Goal: Task Accomplishment & Management: Manage account settings

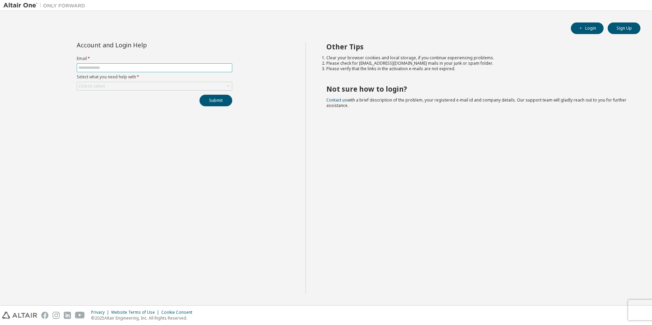
type input "**********"
click at [141, 87] on div "Click to select" at bounding box center [154, 86] width 155 height 8
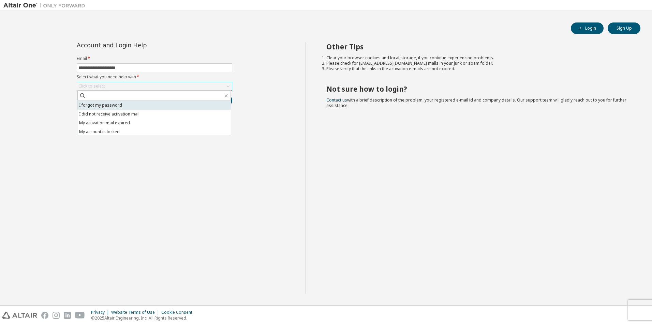
click at [131, 105] on li "I forgot my password" at bounding box center [153, 105] width 153 height 9
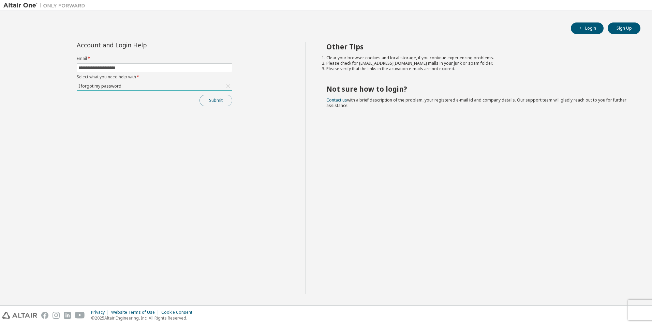
click at [218, 103] on button "Submit" at bounding box center [215, 101] width 33 height 12
click at [603, 305] on link "Altair support" at bounding box center [601, 307] width 27 height 6
click at [599, 306] on link "Altair support" at bounding box center [601, 307] width 27 height 6
click at [604, 308] on link "Altair support" at bounding box center [601, 307] width 27 height 6
click at [358, 155] on div "Other Tips Clear your browser cookies and local storage, if you continue experi…" at bounding box center [476, 167] width 343 height 251
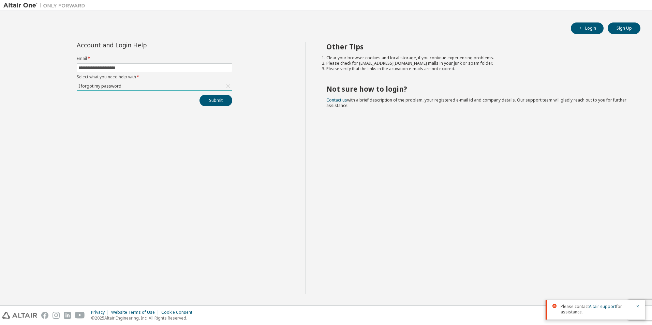
click at [336, 171] on div "Other Tips Clear your browser cookies and local storage, if you continue experi…" at bounding box center [476, 167] width 343 height 251
click at [597, 307] on link "Altair support" at bounding box center [601, 307] width 27 height 6
click at [443, 182] on div "Other Tips Clear your browser cookies and local storage, if you continue experi…" at bounding box center [476, 167] width 343 height 251
click at [408, 224] on div "Other Tips Clear your browser cookies and local storage, if you continue experi…" at bounding box center [476, 167] width 343 height 251
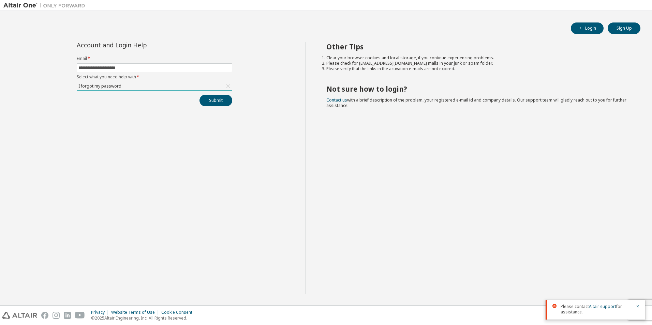
drag, startPoint x: 405, startPoint y: 226, endPoint x: 406, endPoint y: 219, distance: 6.9
click at [404, 227] on div "Other Tips Clear your browser cookies and local storage, if you continue experi…" at bounding box center [476, 167] width 343 height 251
click at [269, 204] on div "**********" at bounding box center [154, 167] width 302 height 251
click at [597, 305] on link "Altair support" at bounding box center [601, 307] width 27 height 6
click at [601, 307] on link "Altair support" at bounding box center [601, 307] width 27 height 6
